Goal: Task Accomplishment & Management: Use online tool/utility

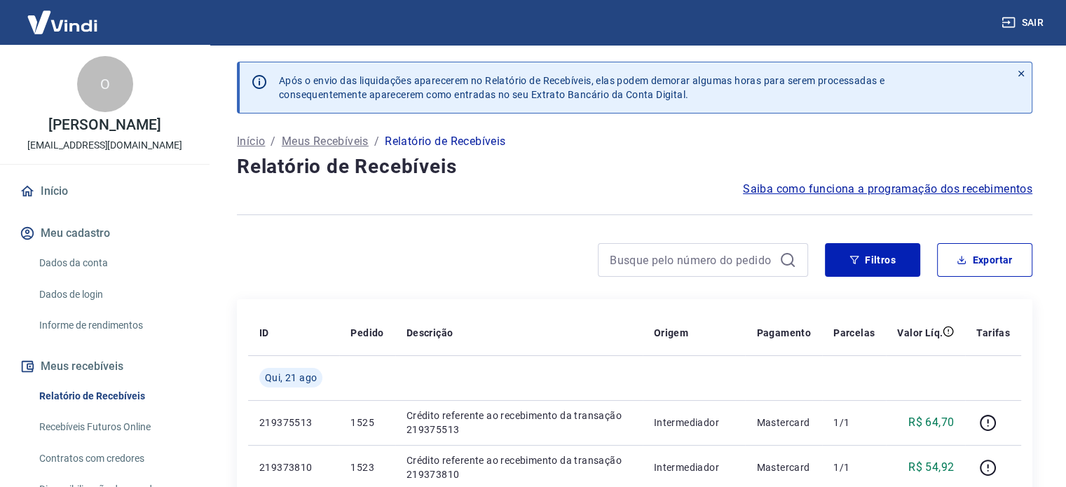
scroll to position [140, 0]
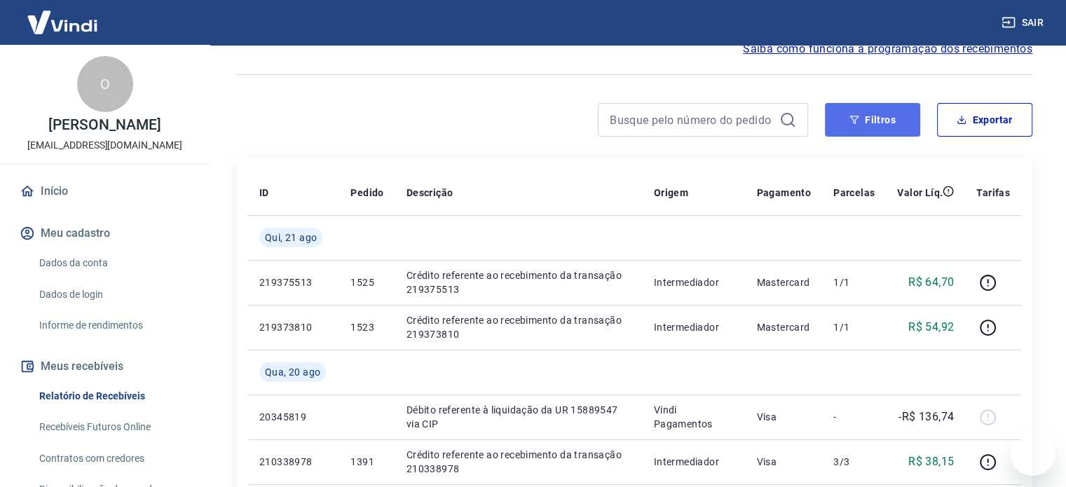
click at [847, 120] on button "Filtros" at bounding box center [872, 120] width 95 height 34
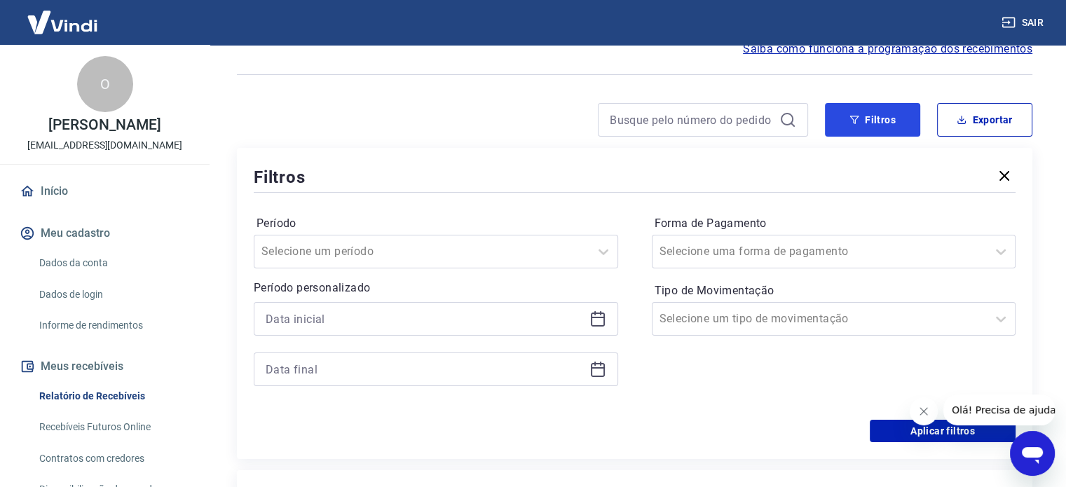
scroll to position [0, 0]
click at [595, 323] on icon at bounding box center [598, 319] width 17 height 17
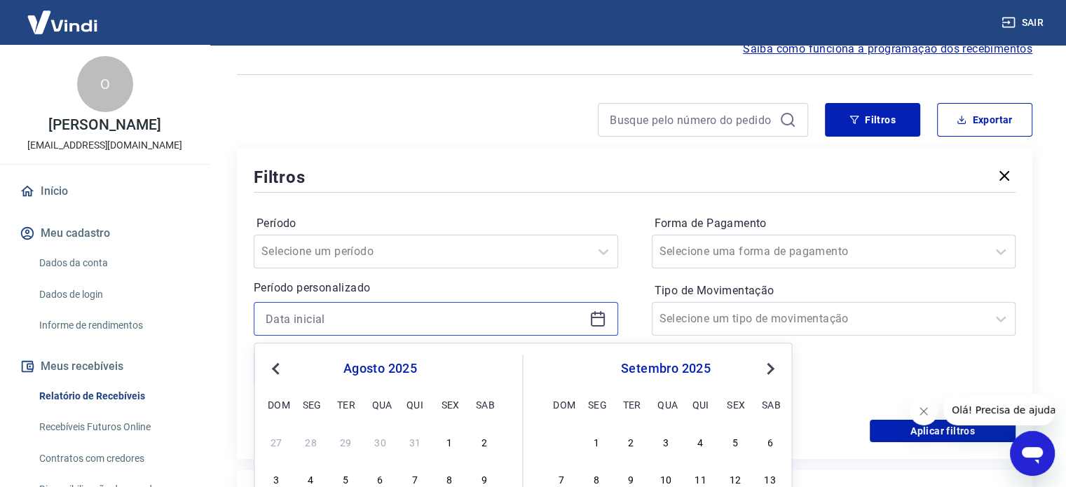
scroll to position [280, 0]
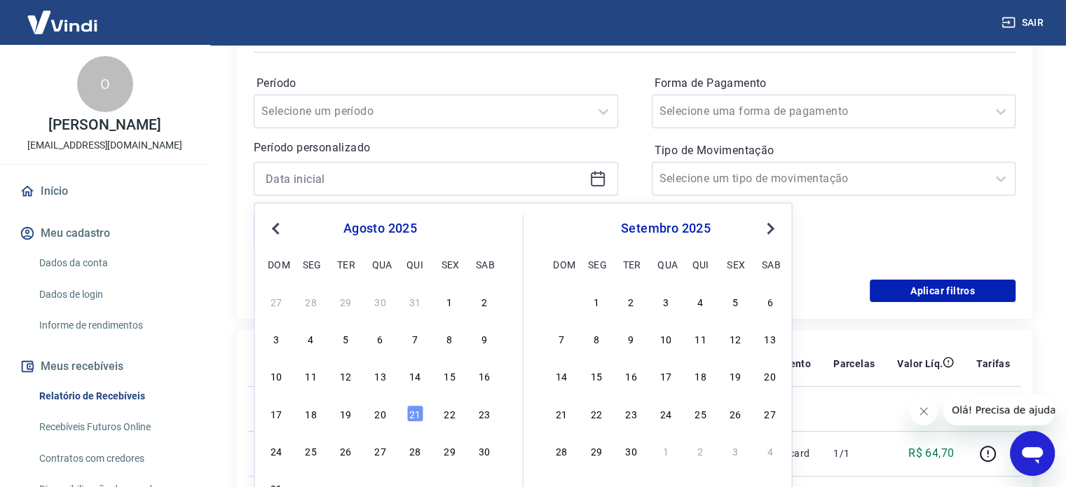
click at [375, 415] on div "20" at bounding box center [380, 413] width 17 height 17
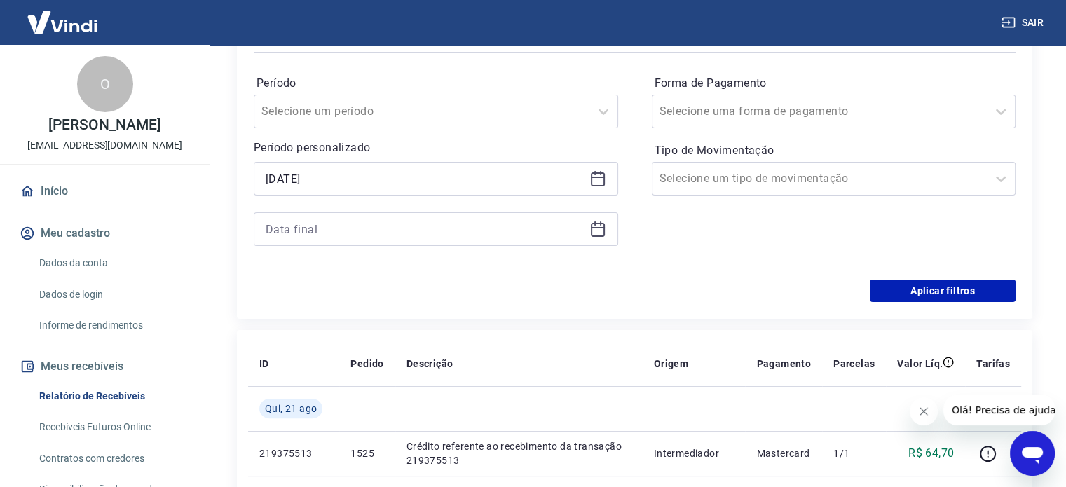
type input "[DATE]"
click at [594, 226] on icon at bounding box center [598, 229] width 17 height 17
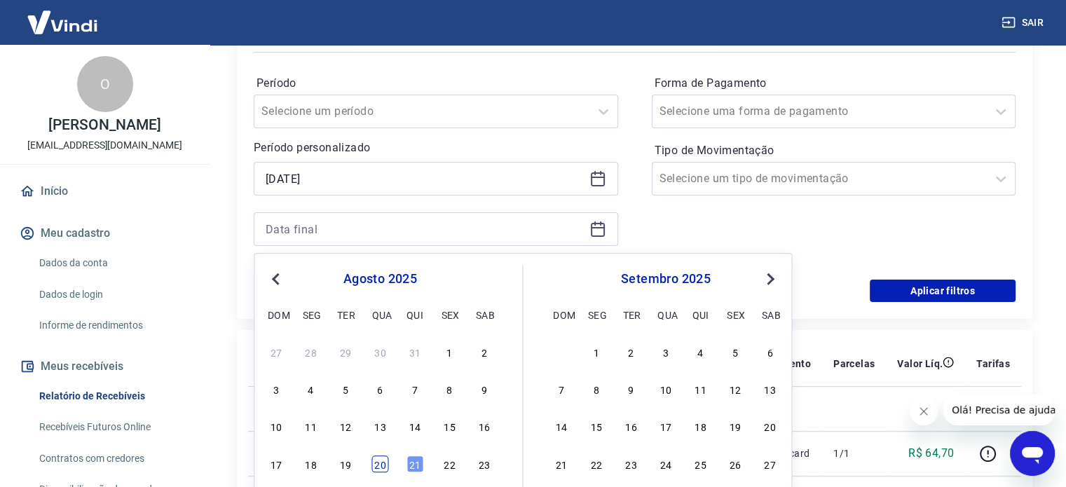
click at [384, 458] on div "20" at bounding box center [380, 464] width 17 height 17
type input "[DATE]"
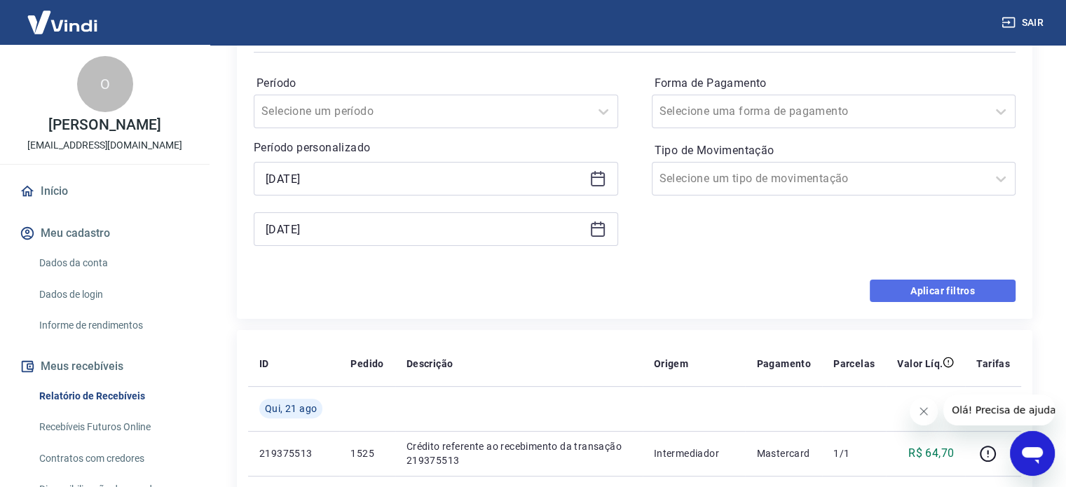
click at [895, 298] on button "Aplicar filtros" at bounding box center [943, 291] width 146 height 22
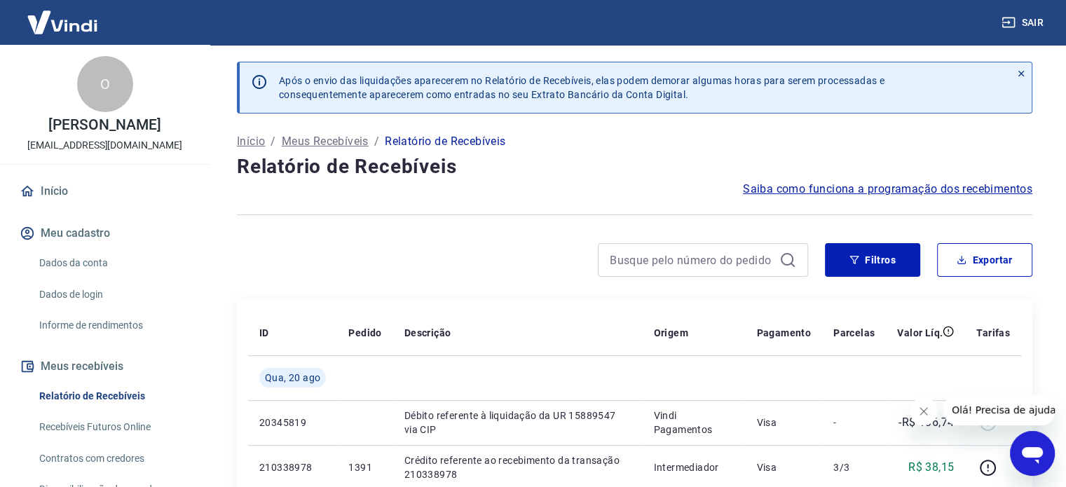
scroll to position [70, 0]
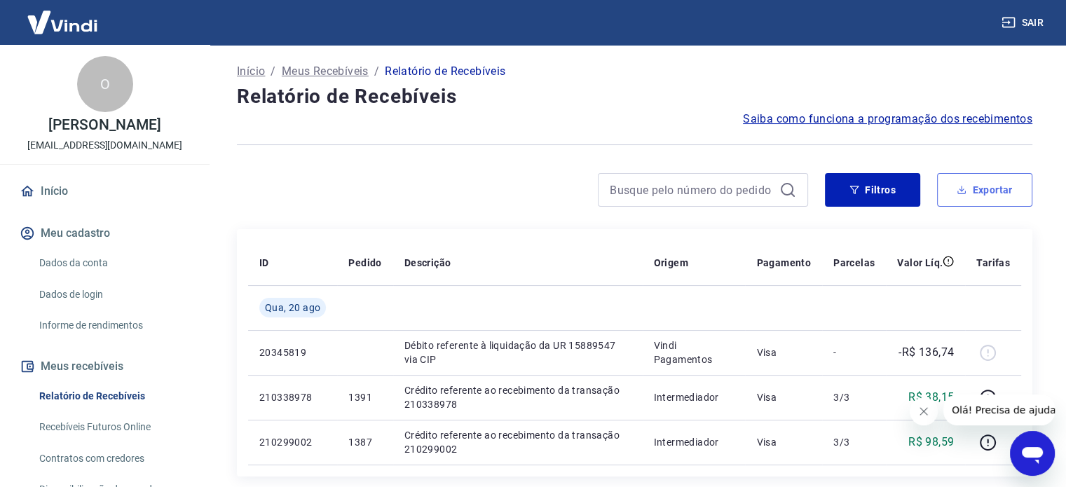
click at [954, 186] on button "Exportar" at bounding box center [984, 190] width 95 height 34
type input "[DATE]"
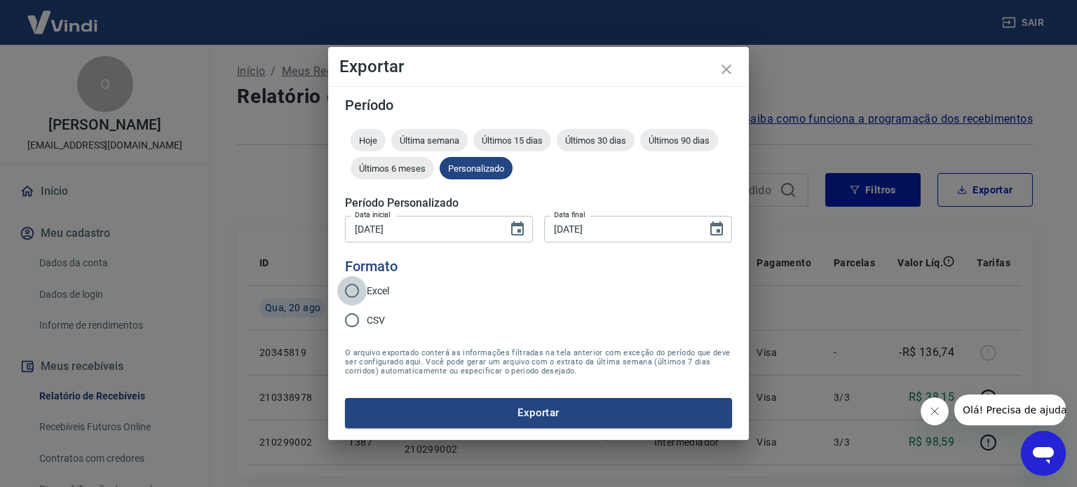
click at [360, 291] on input "Excel" at bounding box center [351, 290] width 29 height 29
radio input "true"
click at [508, 409] on button "Exportar" at bounding box center [538, 412] width 387 height 29
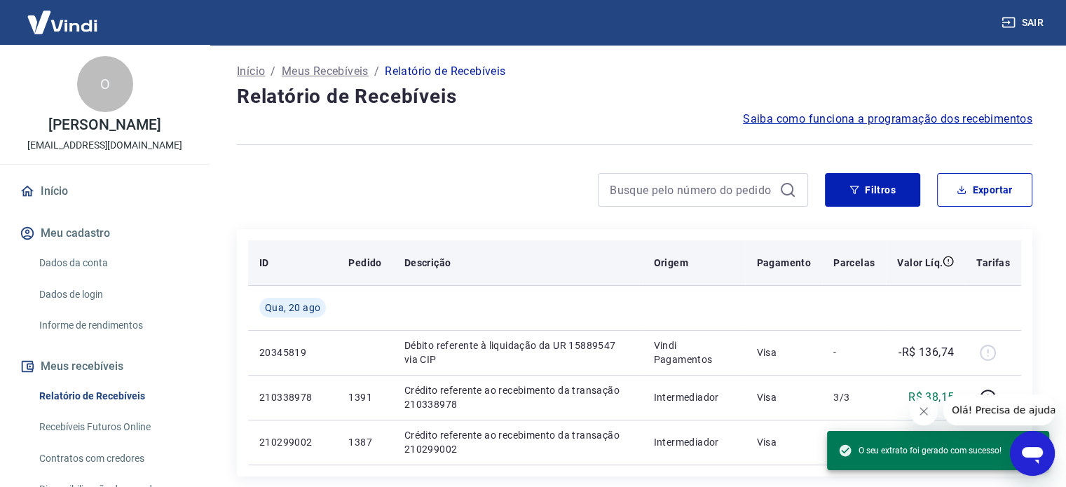
click at [637, 262] on th "Descrição" at bounding box center [518, 262] width 250 height 45
